Goal: Task Accomplishment & Management: Manage account settings

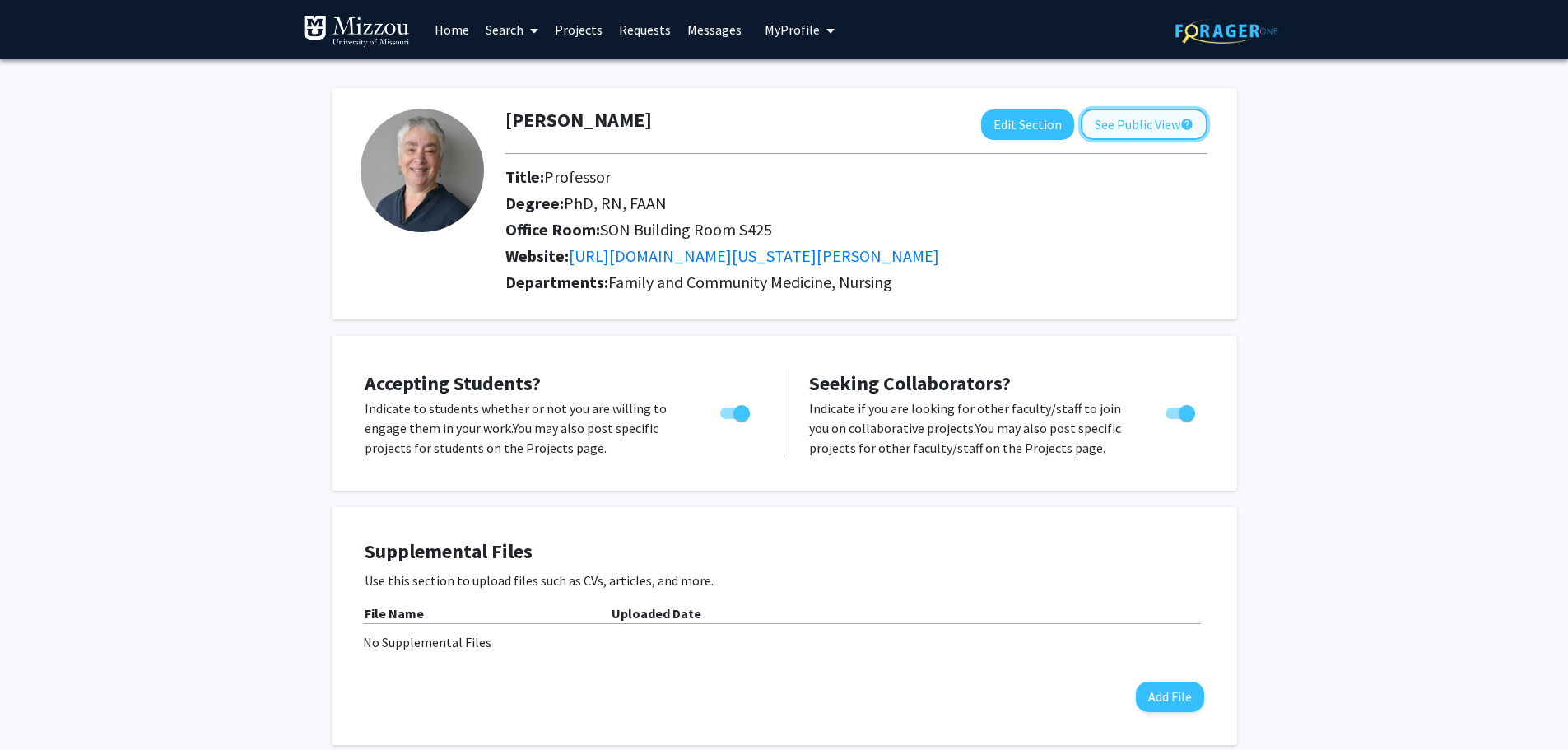
click at [1149, 121] on button "See Public View help" at bounding box center [1144, 124] width 127 height 32
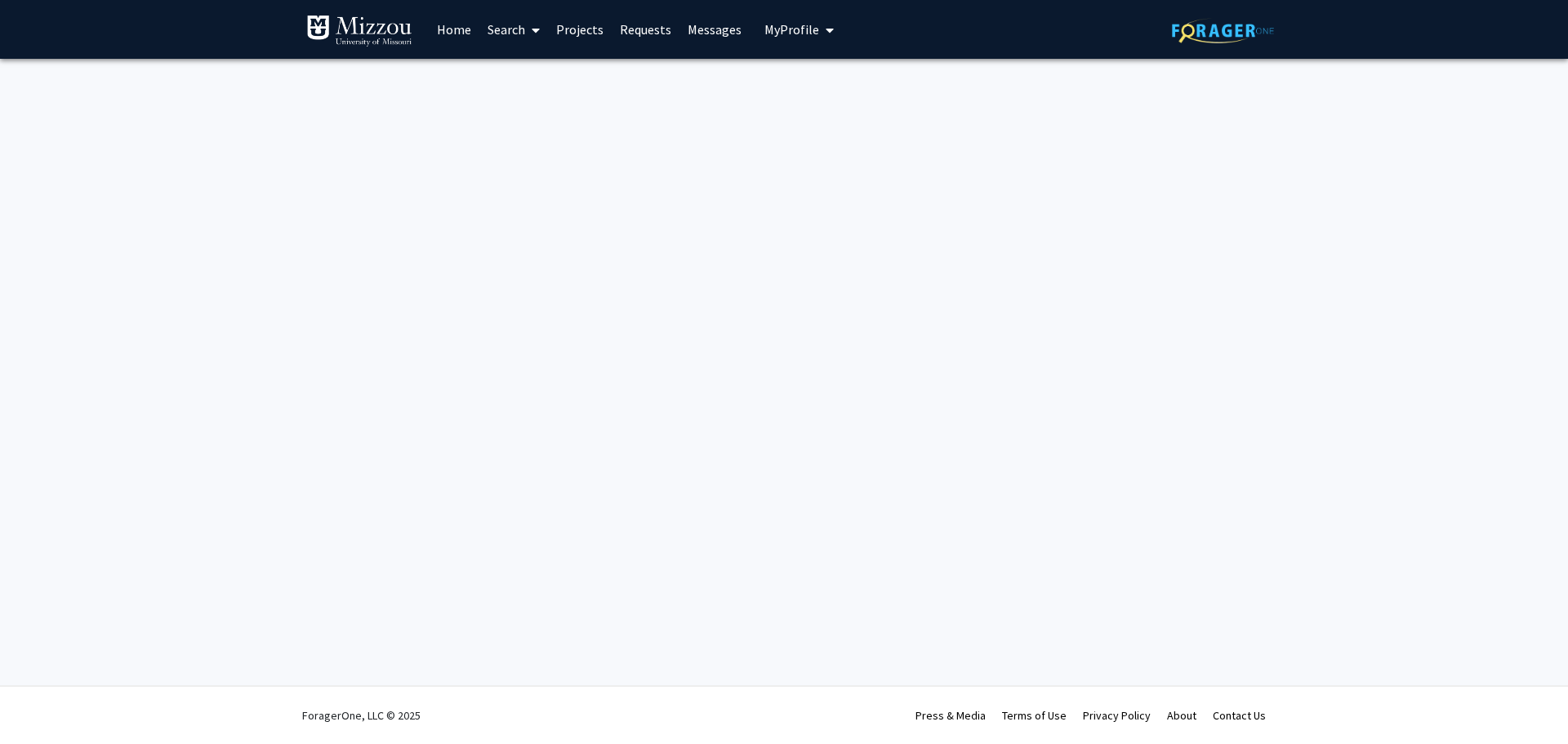
click at [826, 29] on icon "My profile dropdown to access profile and logout" at bounding box center [829, 30] width 8 height 13
click at [827, 80] on span "[PERSON_NAME]" at bounding box center [865, 76] width 99 height 18
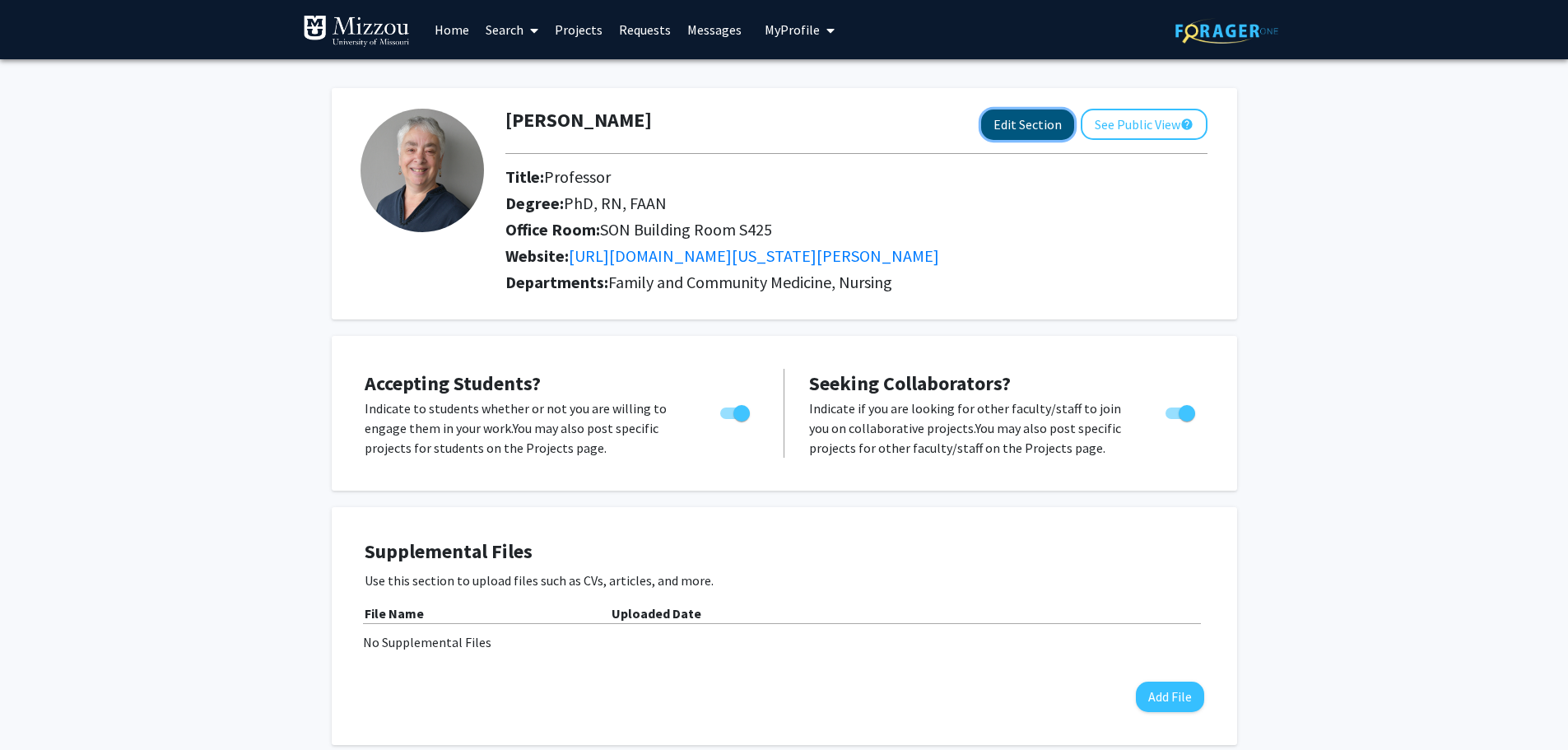
click at [1041, 119] on button "Edit Section" at bounding box center [1028, 124] width 93 height 31
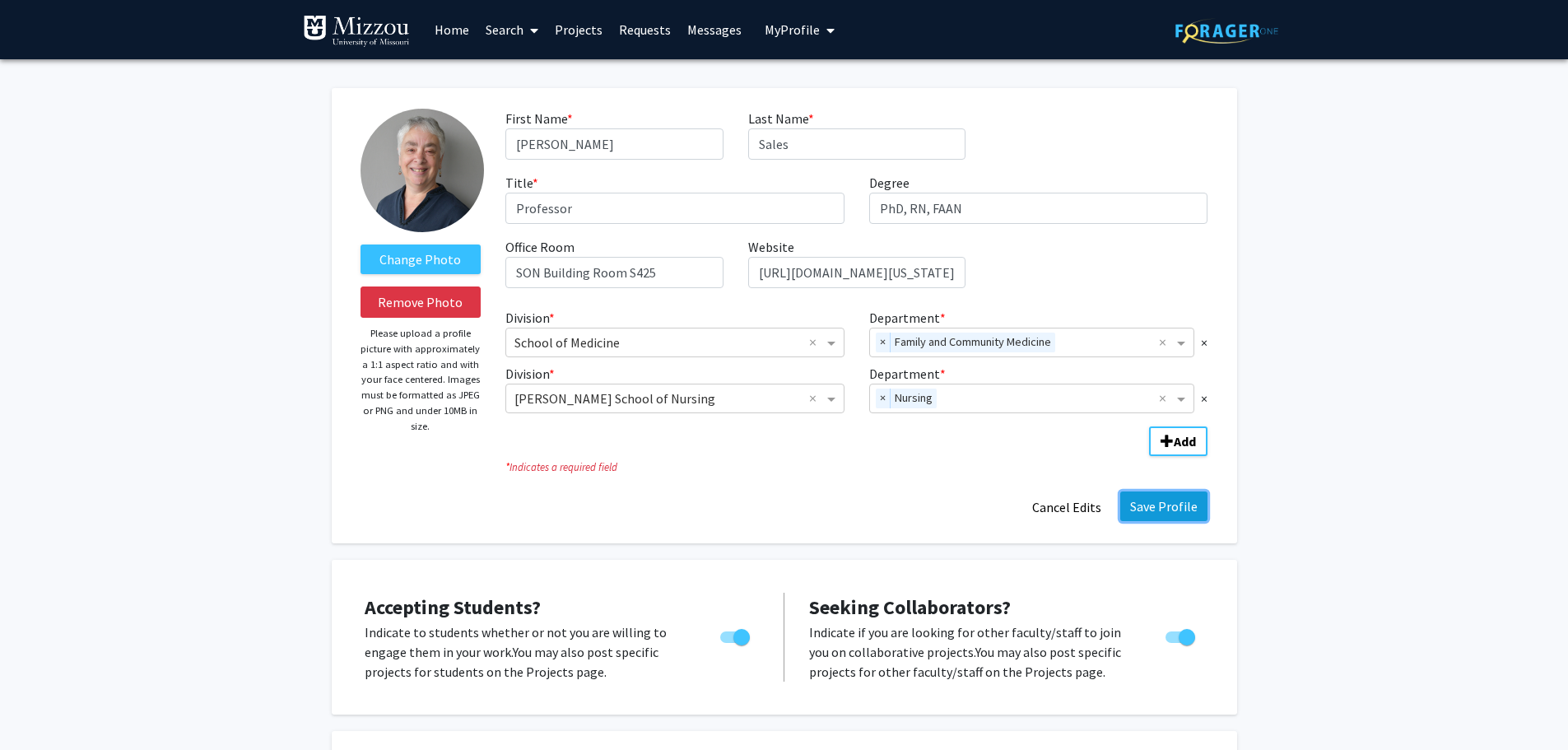
click at [1185, 510] on button "Save Profile" at bounding box center [1164, 507] width 87 height 30
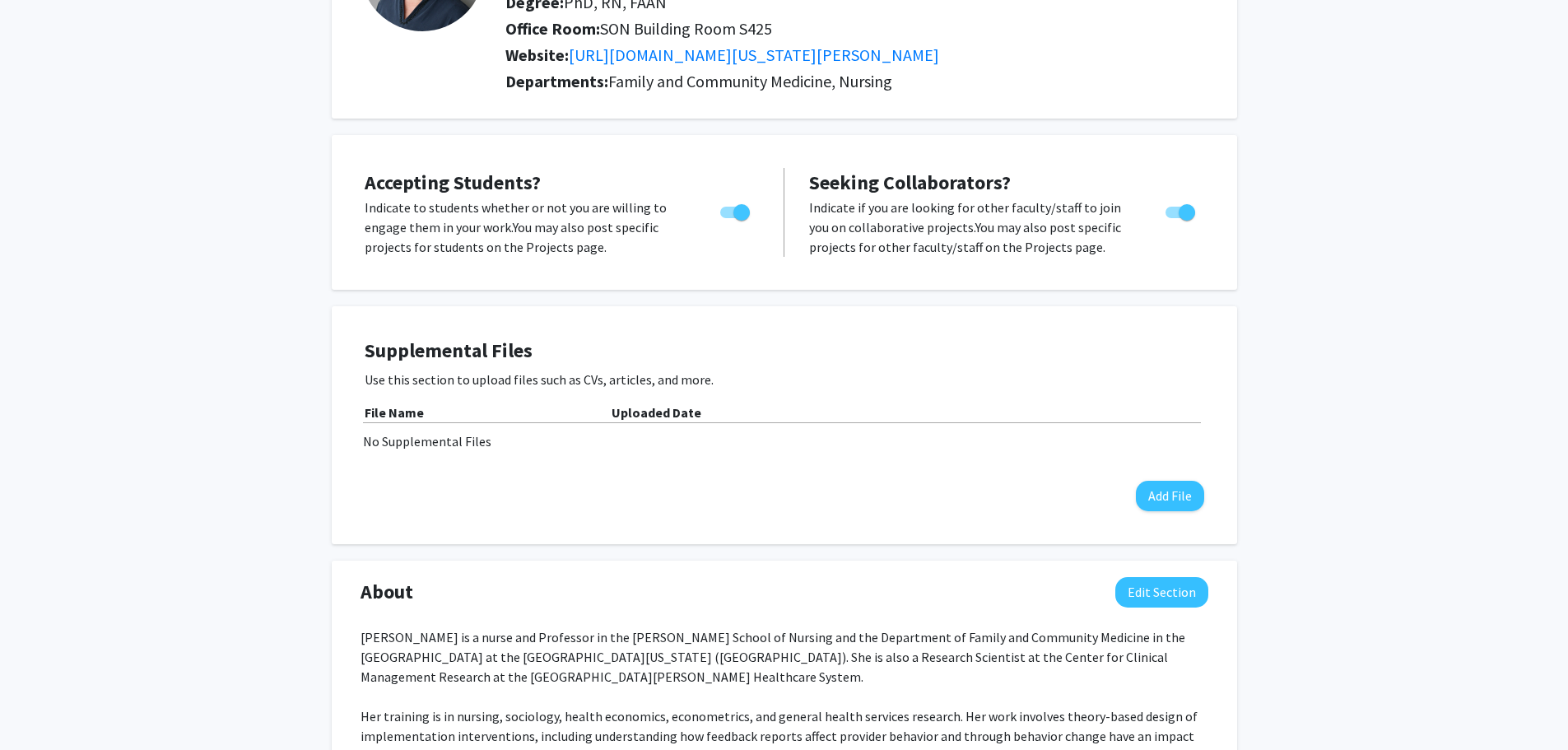
scroll to position [236, 0]
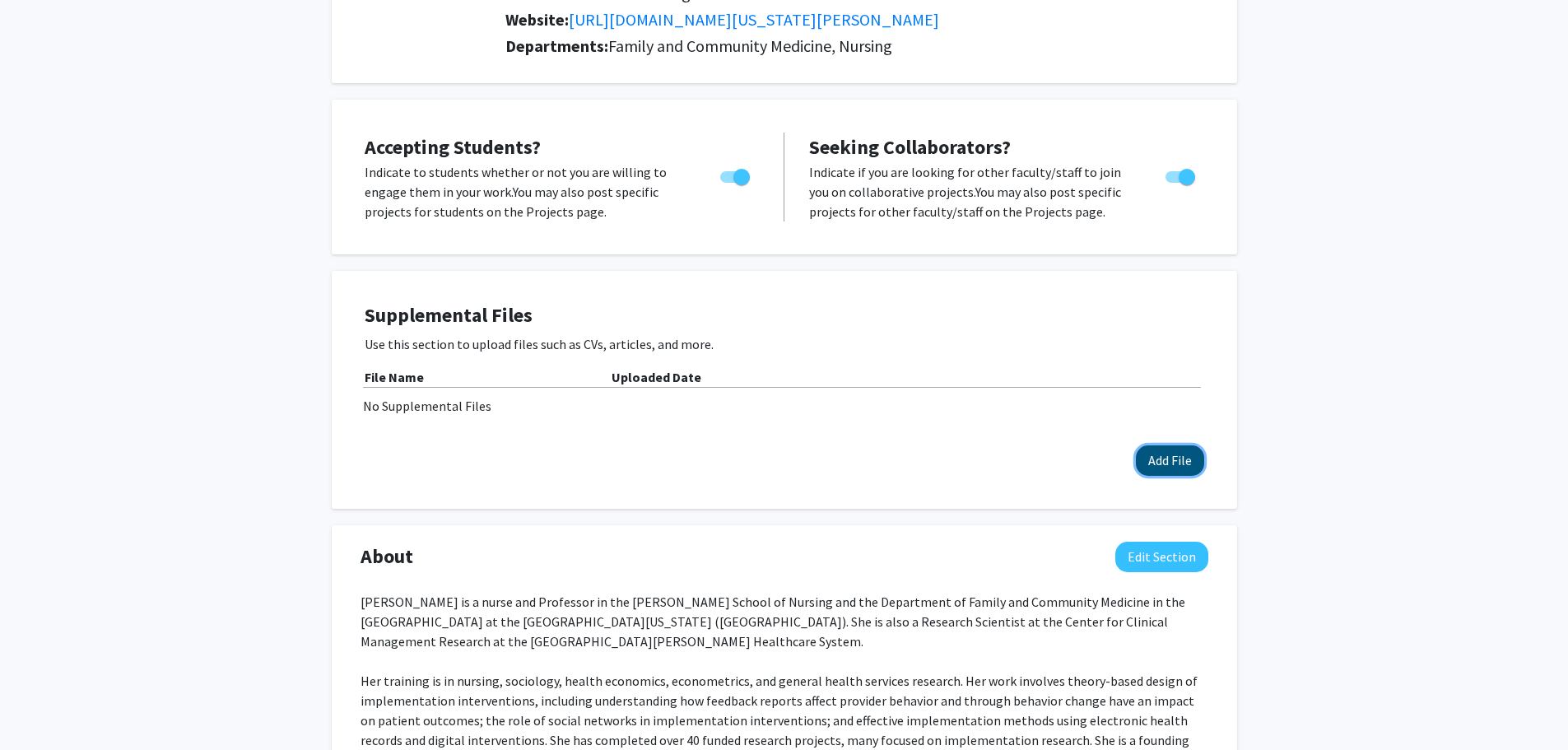
click at [1175, 459] on button "Add File" at bounding box center [1170, 461] width 69 height 31
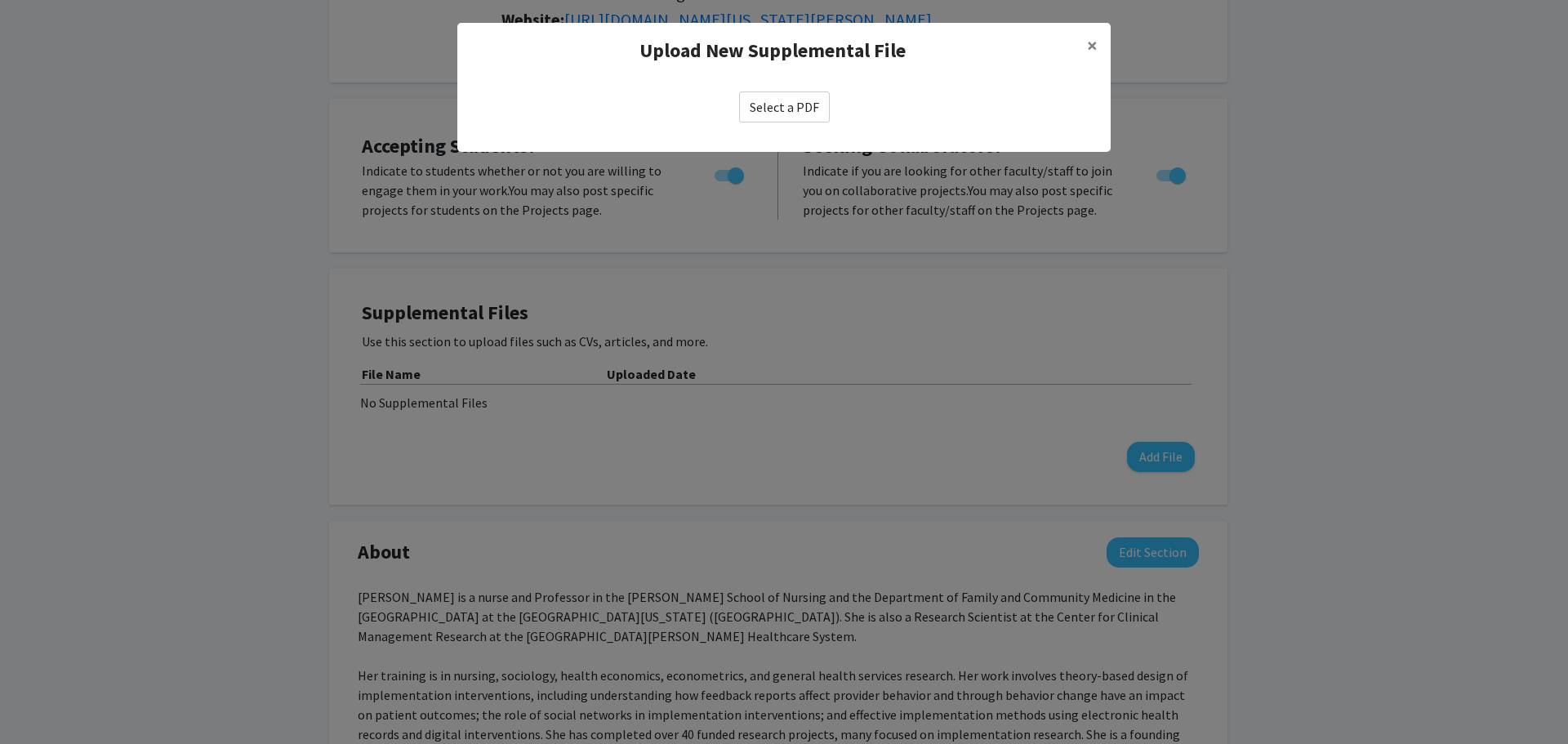
click at [804, 108] on label "Select a PDF" at bounding box center [785, 108] width 91 height 31
click at [0, 0] on input "Select a PDF" at bounding box center [0, 0] width 0 height 0
click at [1356, 358] on modal-container "Upload New Supplemental File × Select a PDF" at bounding box center [784, 372] width 1568 height 744
